Goal: Task Accomplishment & Management: Manage account settings

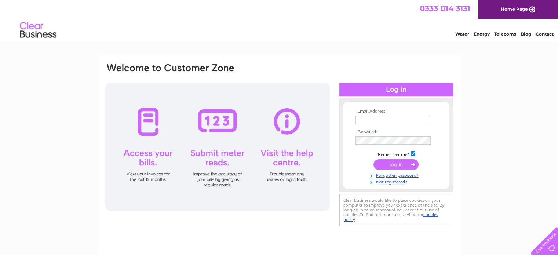
type input "answerproject@talktalk.net"
click at [404, 165] on input "submit" at bounding box center [396, 164] width 45 height 10
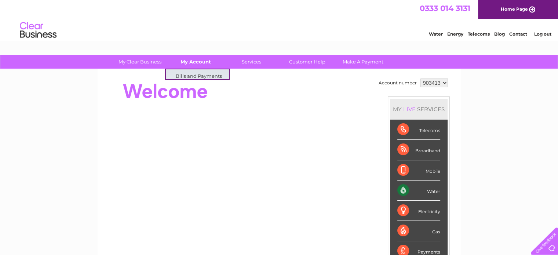
click at [189, 66] on link "My Account" at bounding box center [196, 62] width 61 height 14
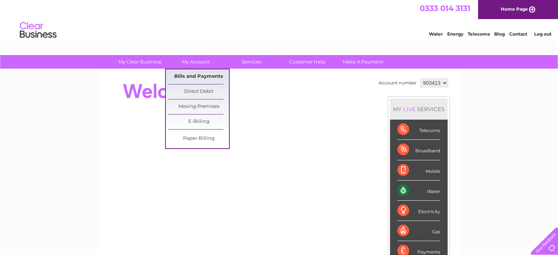
click at [197, 75] on link "Bills and Payments" at bounding box center [198, 76] width 61 height 15
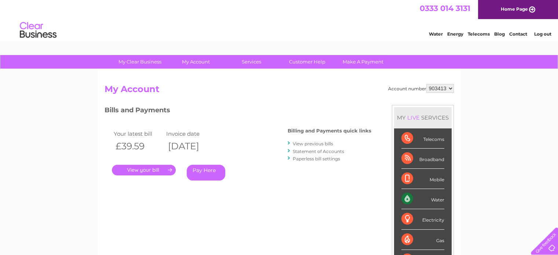
click at [323, 141] on link "View previous bills" at bounding box center [313, 144] width 40 height 6
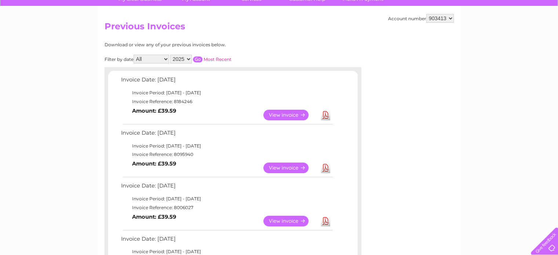
scroll to position [73, 0]
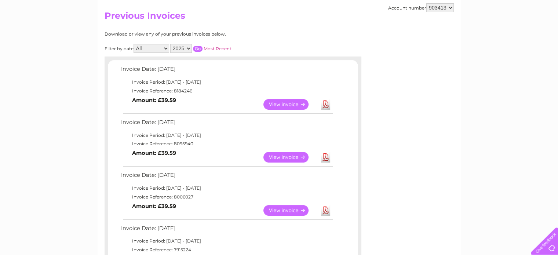
click at [276, 155] on link "View" at bounding box center [291, 157] width 54 height 11
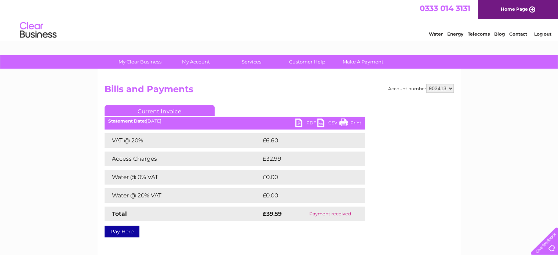
click at [301, 121] on link "PDF" at bounding box center [306, 124] width 22 height 11
click at [539, 31] on link "Log out" at bounding box center [542, 34] width 17 height 6
